Goal: Transaction & Acquisition: Purchase product/service

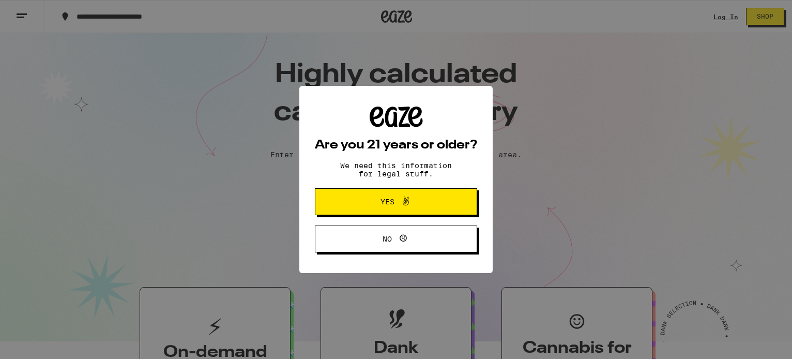
click at [720, 16] on div "Are you 21 years or older? We need this information for legal stuff. Yes No" at bounding box center [396, 179] width 792 height 359
click at [449, 192] on button "Yes" at bounding box center [396, 201] width 162 height 27
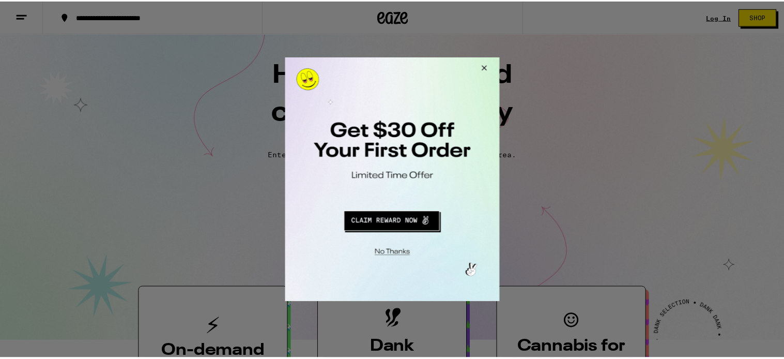
click at [488, 67] on button "Close Modal" at bounding box center [484, 69] width 28 height 25
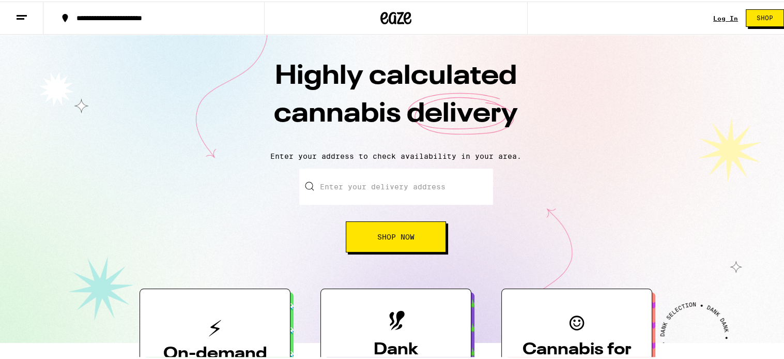
click at [715, 19] on link "Log In" at bounding box center [725, 16] width 25 height 7
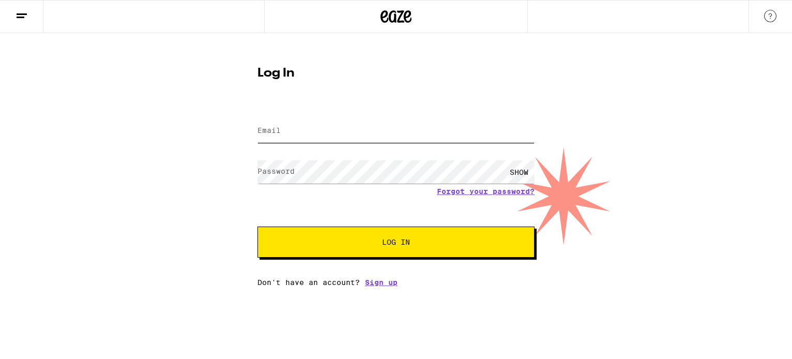
click at [430, 134] on input "Email" at bounding box center [395, 130] width 277 height 23
type input "stacicoll@gmail.com"
click at [404, 243] on span "Log In" at bounding box center [396, 241] width 28 height 7
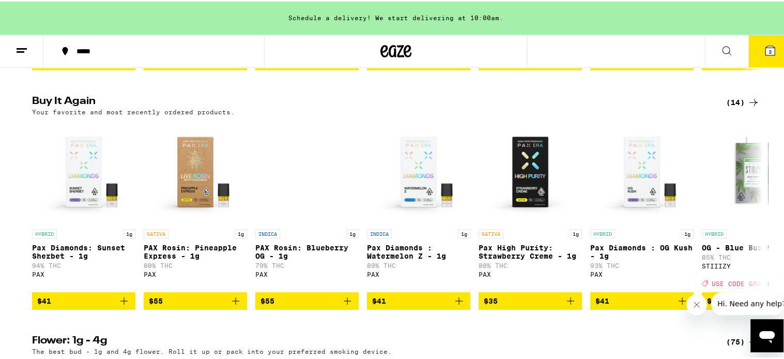
scroll to position [887, 0]
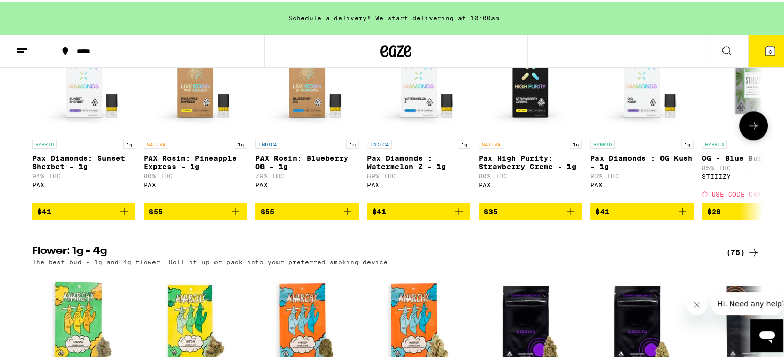
click at [752, 128] on icon at bounding box center [753, 123] width 8 height 7
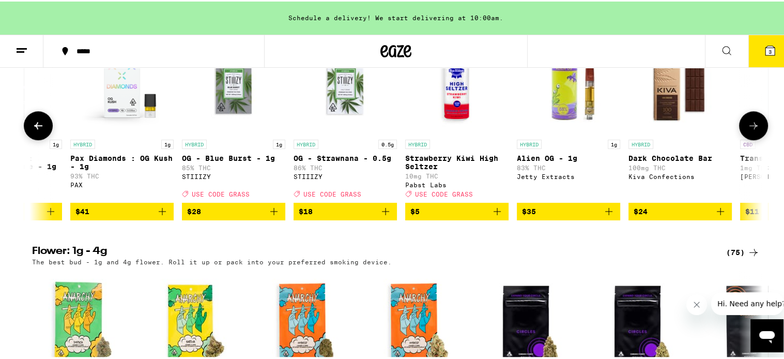
scroll to position [0, 615]
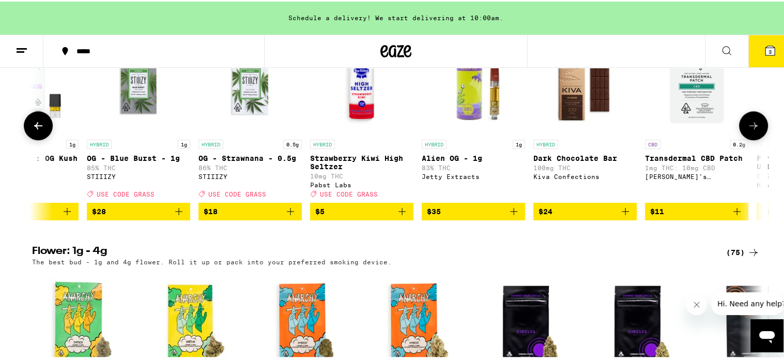
click at [752, 128] on icon at bounding box center [753, 123] width 8 height 7
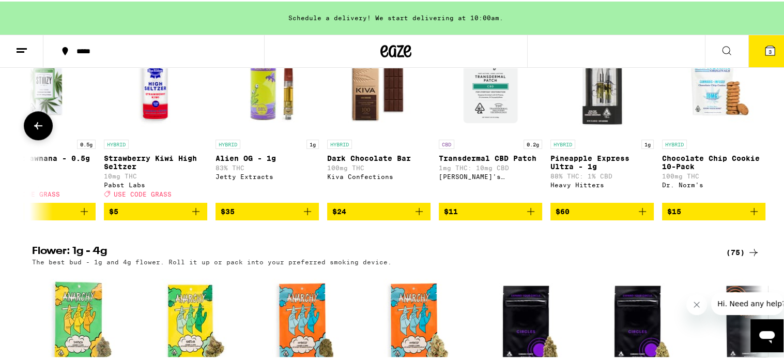
scroll to position [0, 835]
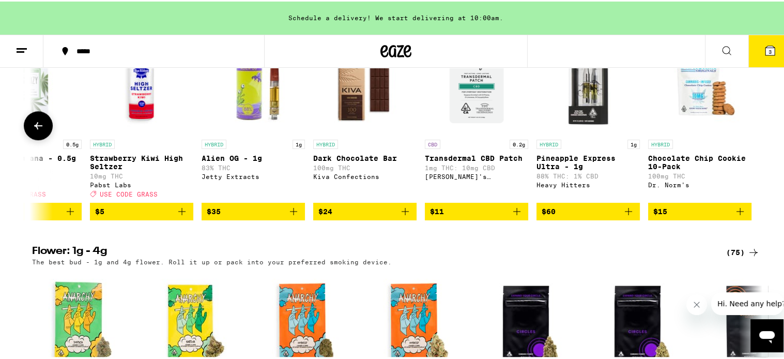
click at [37, 130] on icon at bounding box center [38, 124] width 12 height 12
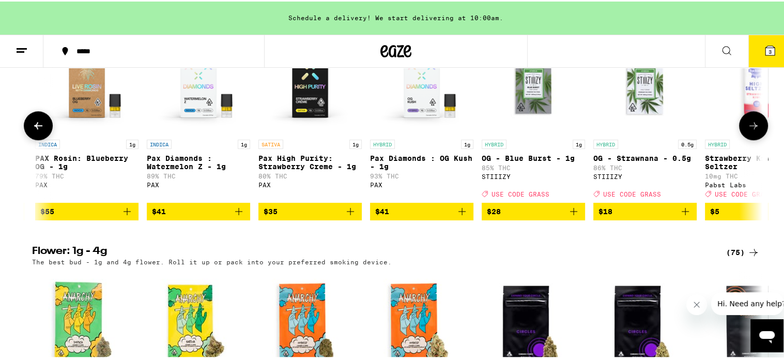
click at [37, 130] on icon at bounding box center [38, 124] width 12 height 12
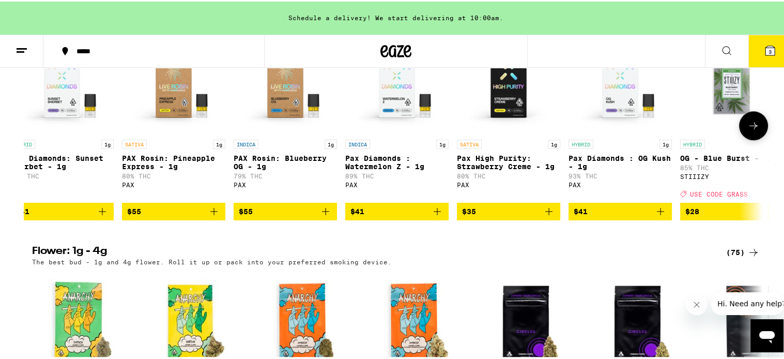
scroll to position [0, 0]
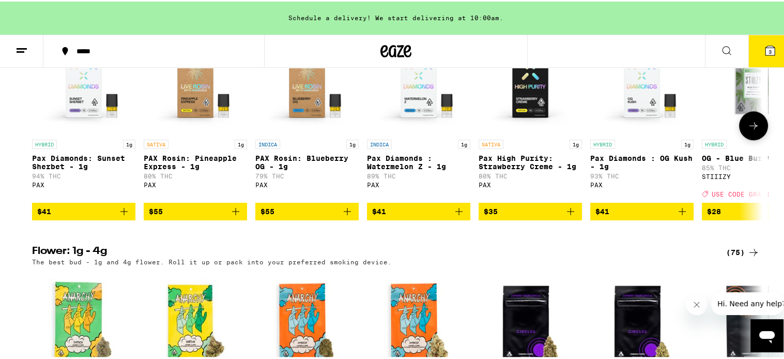
click at [679, 216] on icon "Add to bag" at bounding box center [682, 210] width 12 height 12
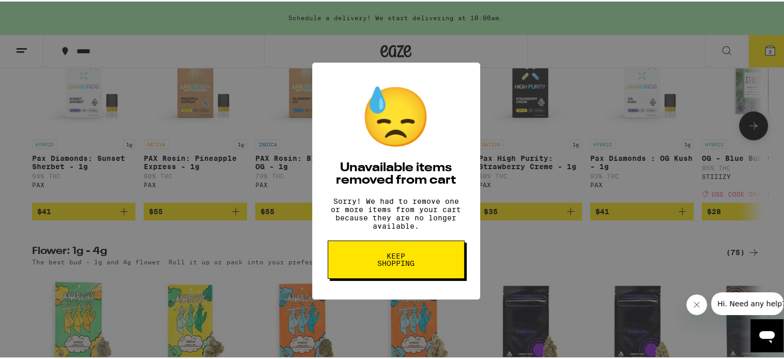
click at [411, 253] on button "Keep Shopping" at bounding box center [396, 258] width 137 height 38
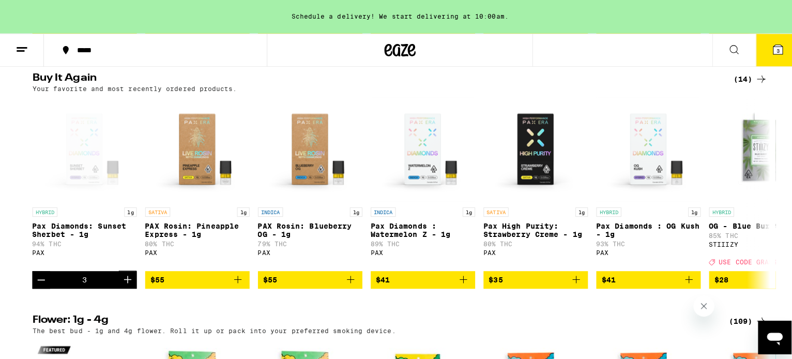
scroll to position [1117, 0]
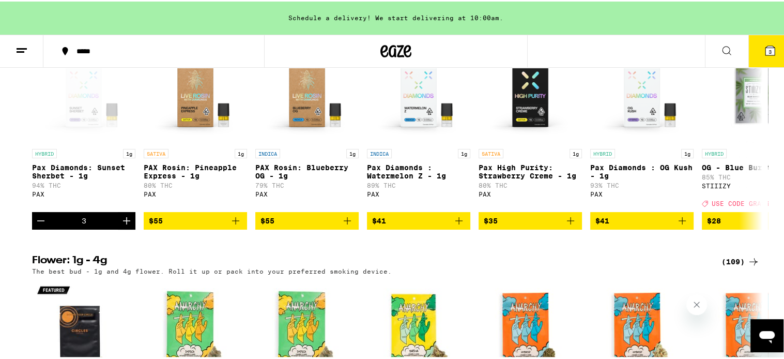
click at [765, 47] on icon at bounding box center [769, 48] width 9 height 9
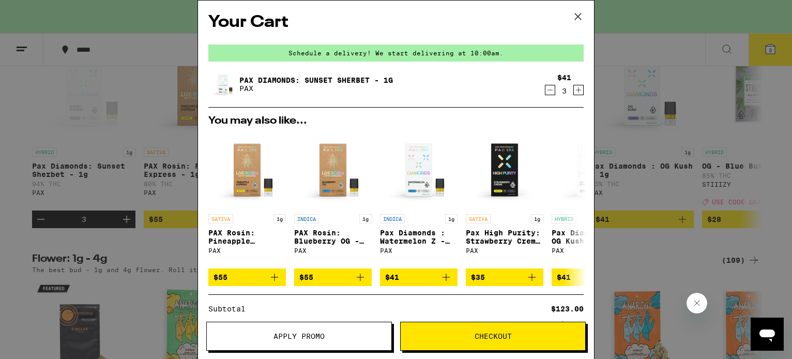
click at [577, 18] on icon at bounding box center [578, 16] width 6 height 6
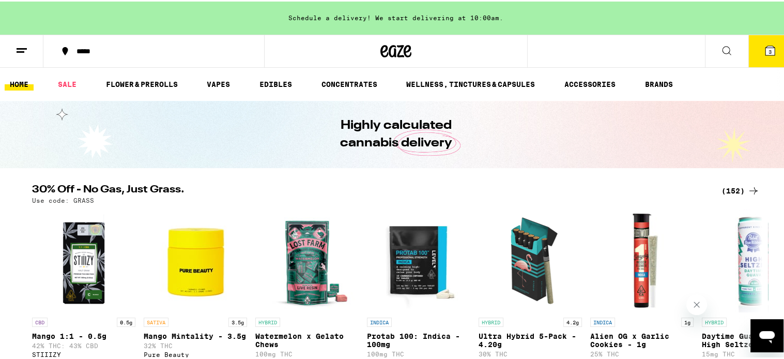
click at [720, 46] on icon at bounding box center [726, 49] width 12 height 12
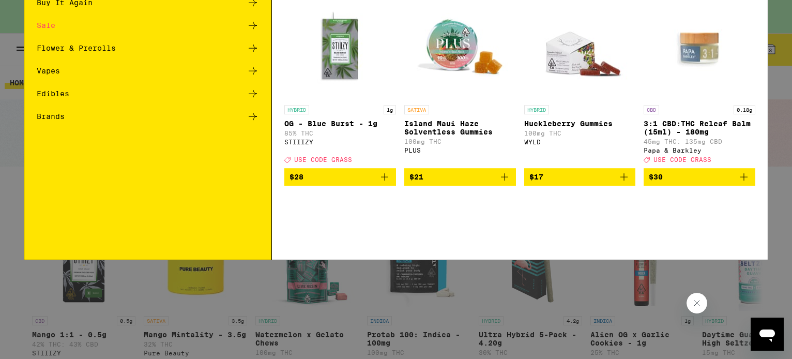
click at [743, 21] on button at bounding box center [751, 17] width 33 height 33
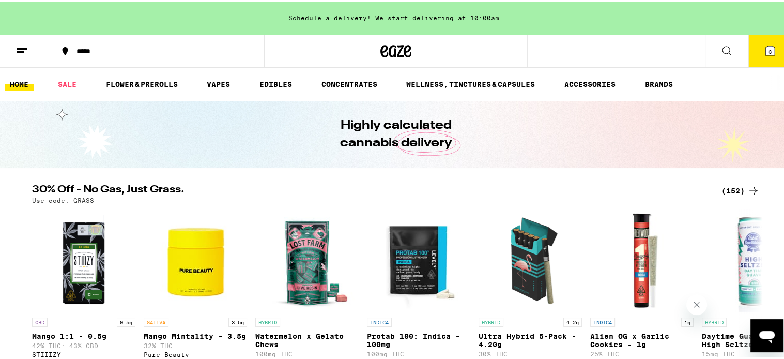
click at [755, 47] on button "3" at bounding box center [769, 50] width 43 height 32
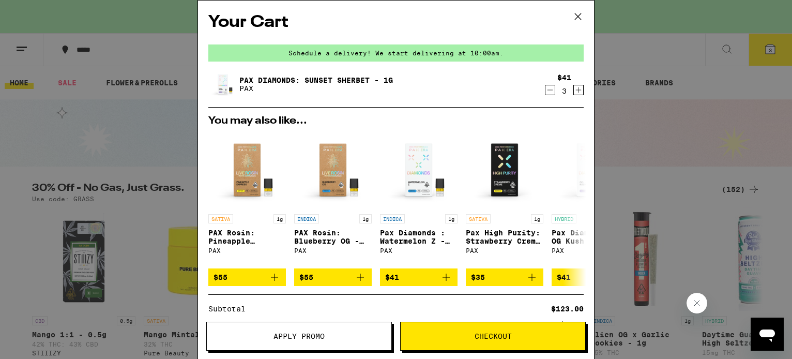
click at [578, 15] on icon at bounding box center [578, 17] width 16 height 16
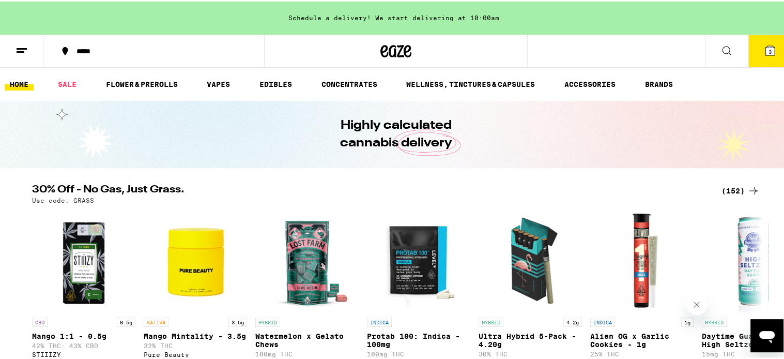
click at [24, 48] on icon at bounding box center [22, 49] width 12 height 12
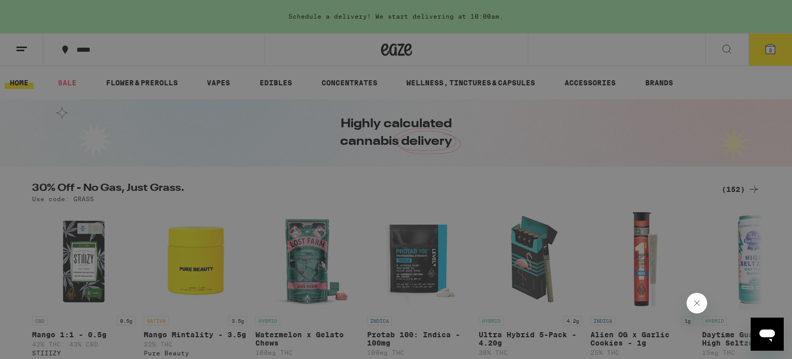
click at [281, 37] on div "Menu Shop Buy It Again Sale Flower & Prerolls Vapes Edibles Concentrates Wellne…" at bounding box center [396, 179] width 792 height 359
